Goal: Navigation & Orientation: Find specific page/section

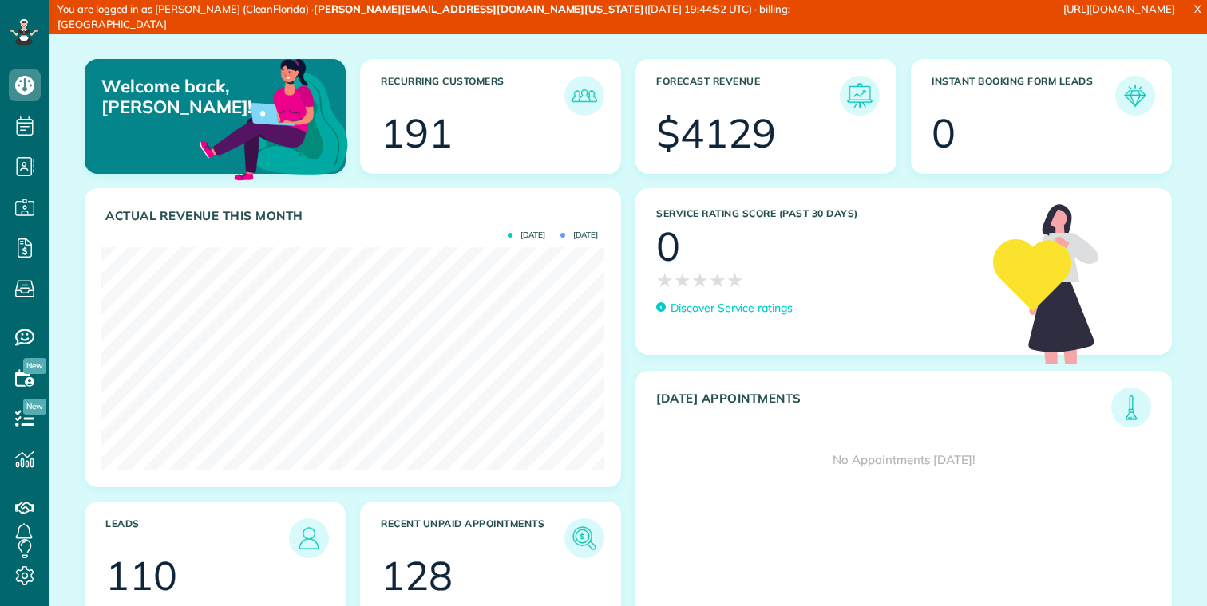
scroll to position [223, 503]
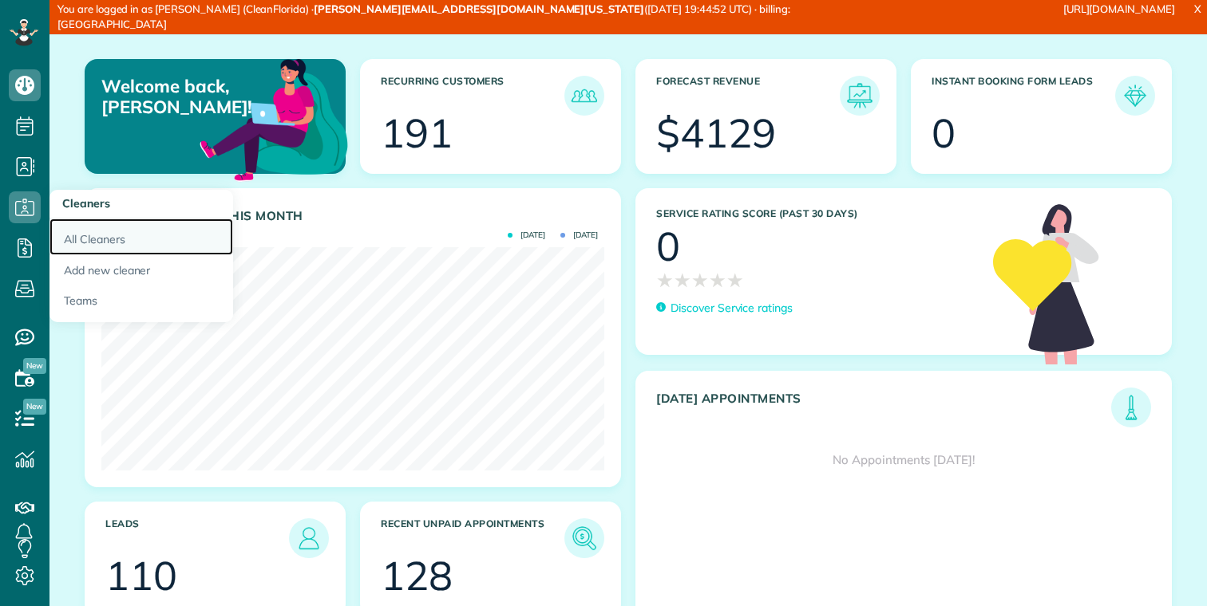
click at [61, 228] on link "All Cleaners" at bounding box center [141, 237] width 184 height 37
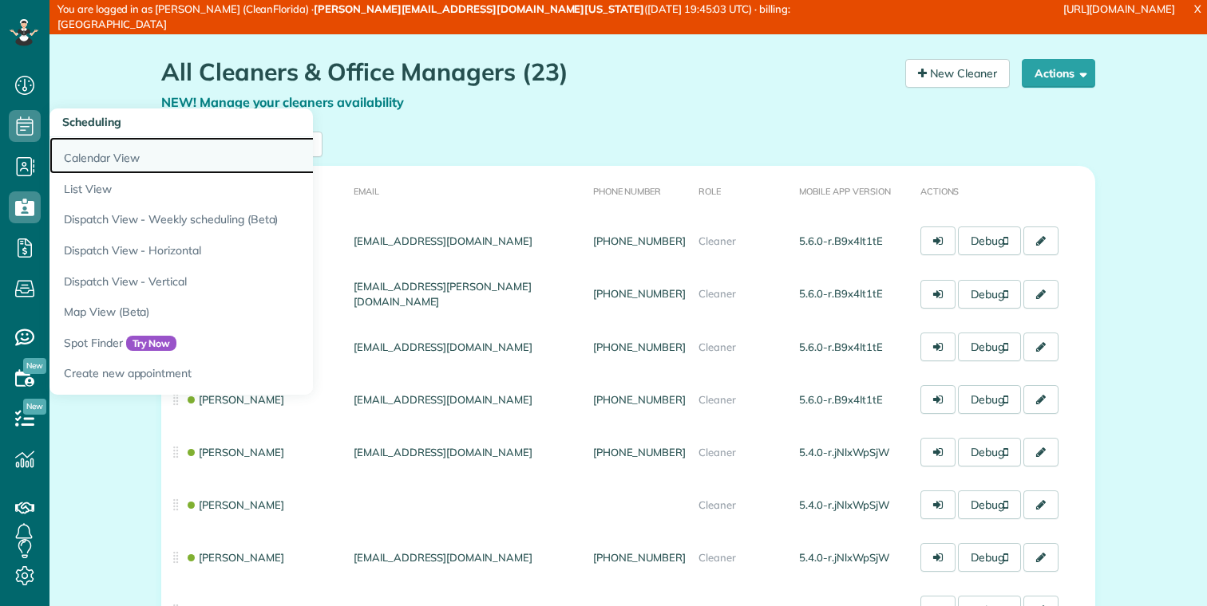
click at [81, 155] on link "Calendar View" at bounding box center [248, 155] width 399 height 37
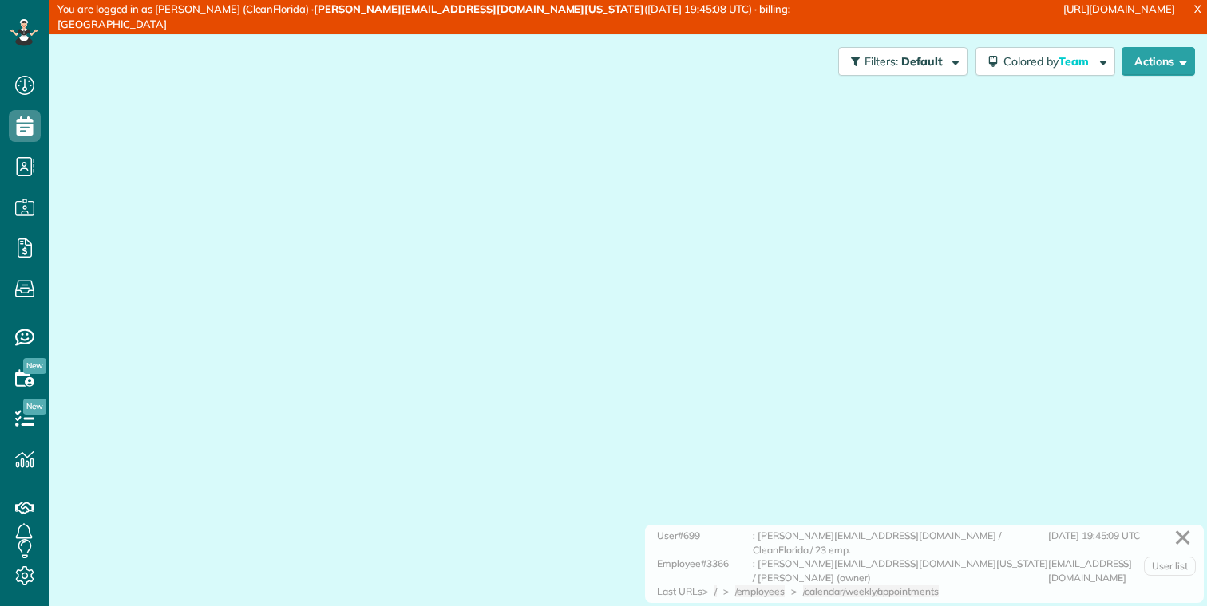
scroll to position [7, 7]
